Goal: Information Seeking & Learning: Learn about a topic

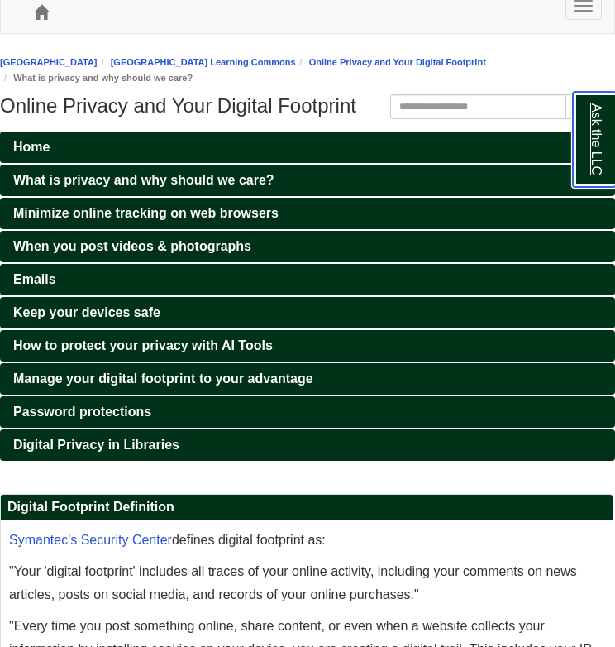
scroll to position [15, 0]
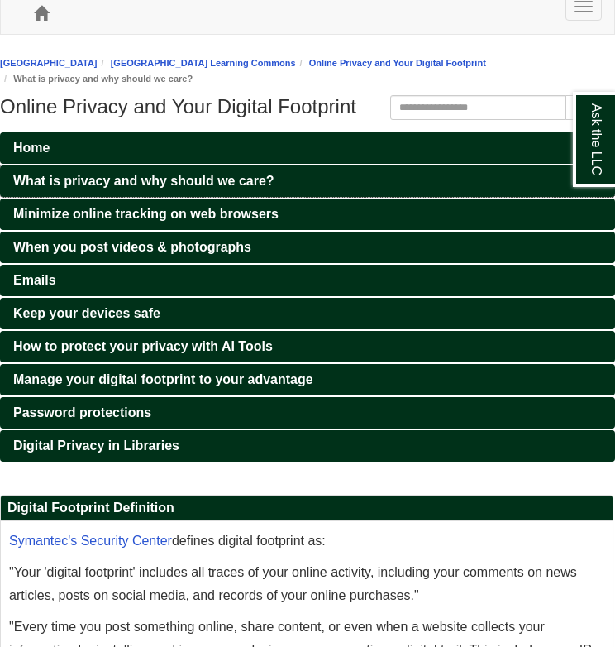
click at [162, 177] on span "What is privacy and why should we care?" at bounding box center [143, 181] width 261 height 14
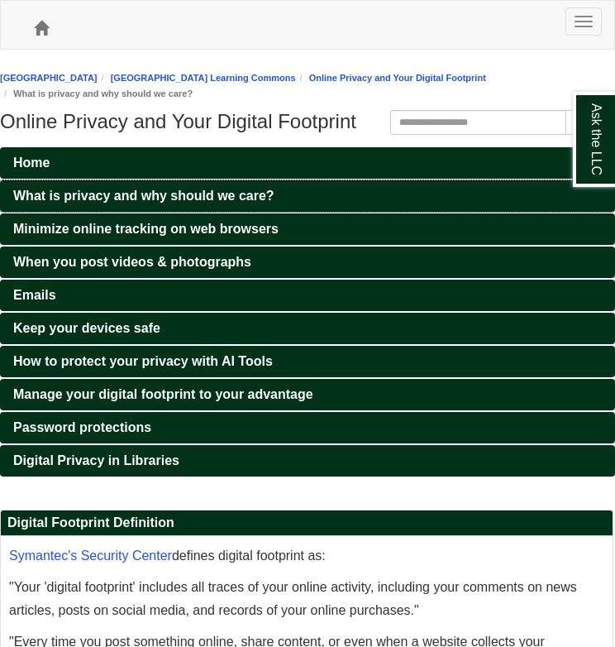
click at [103, 197] on span "What is privacy and why should we care?" at bounding box center [143, 196] width 261 height 14
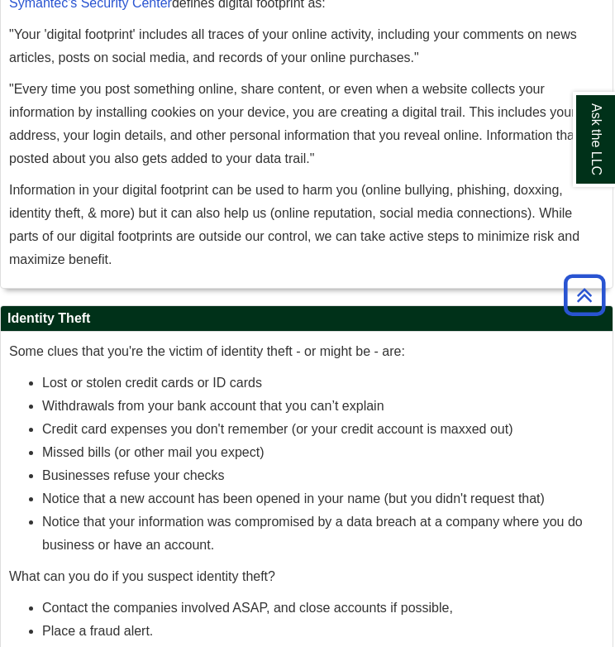
scroll to position [552, 0]
